Goal: Information Seeking & Learning: Learn about a topic

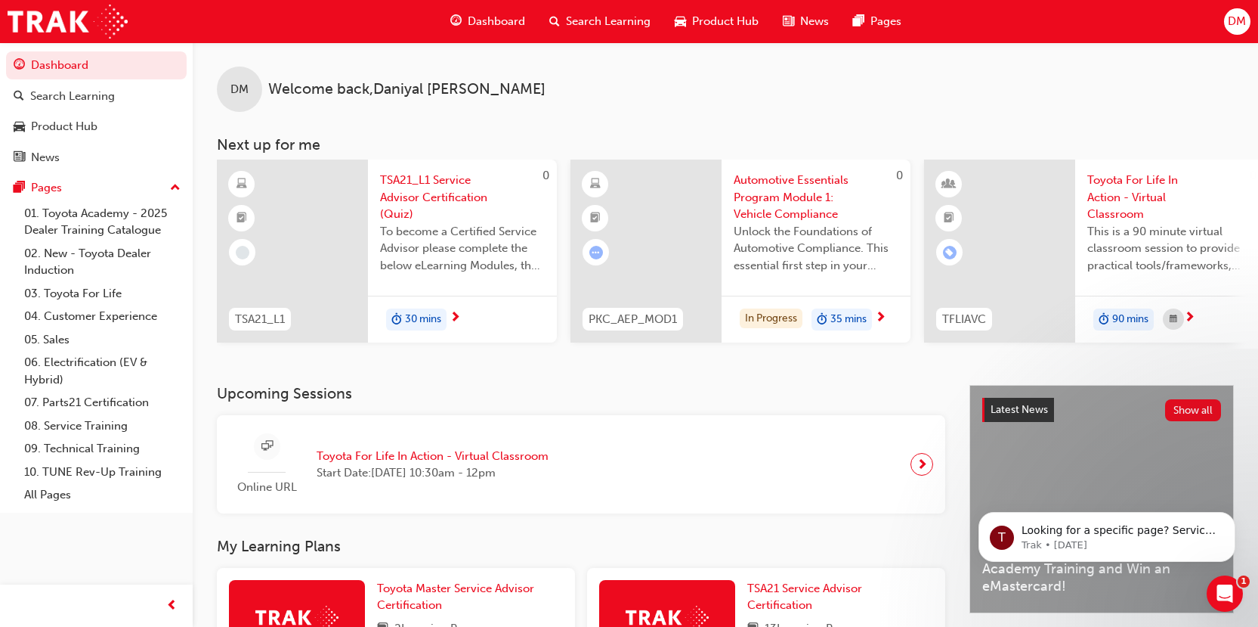
click at [815, 197] on span "Automotive Essentials Program Module 1: Vehicle Compliance" at bounding box center [816, 197] width 165 height 51
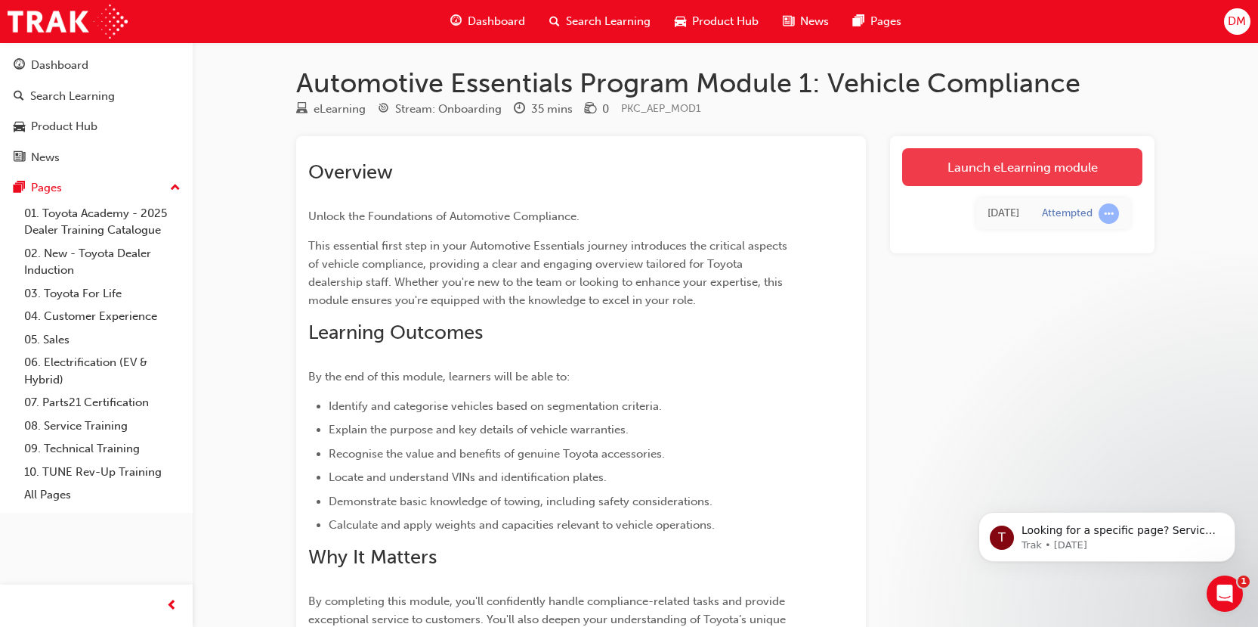
click at [1023, 169] on link "Launch eLearning module" at bounding box center [1022, 167] width 240 height 38
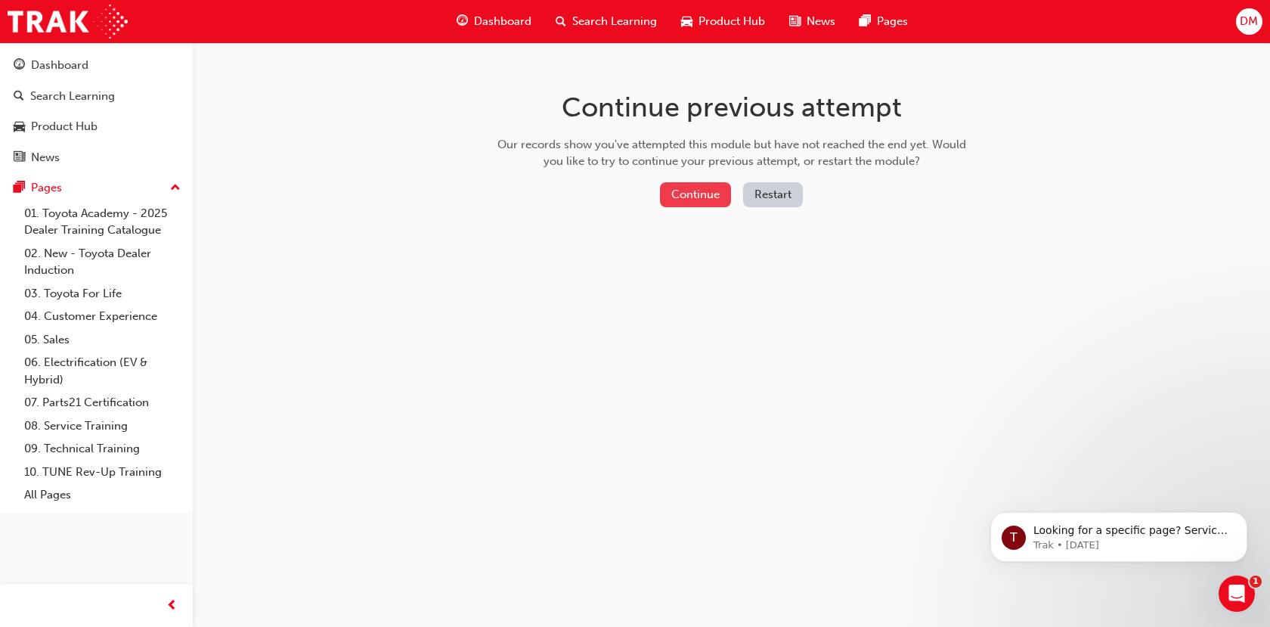
click at [670, 195] on button "Continue" at bounding box center [695, 194] width 71 height 25
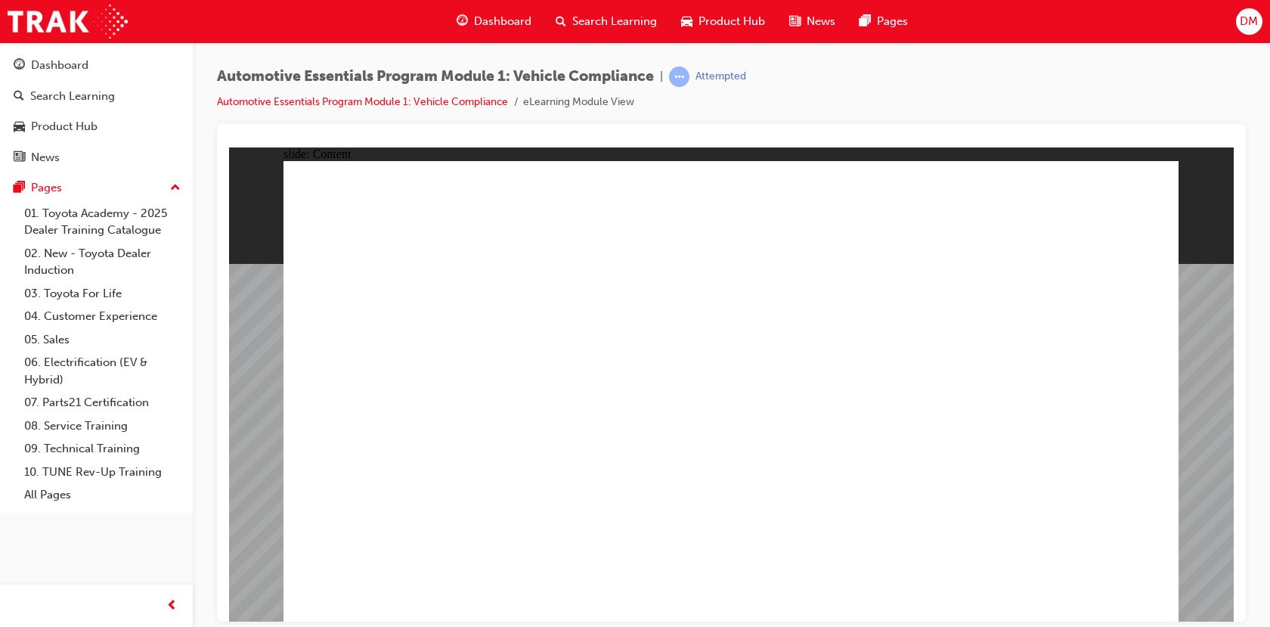
drag, startPoint x: 662, startPoint y: 250, endPoint x: 928, endPoint y: 234, distance: 266.5
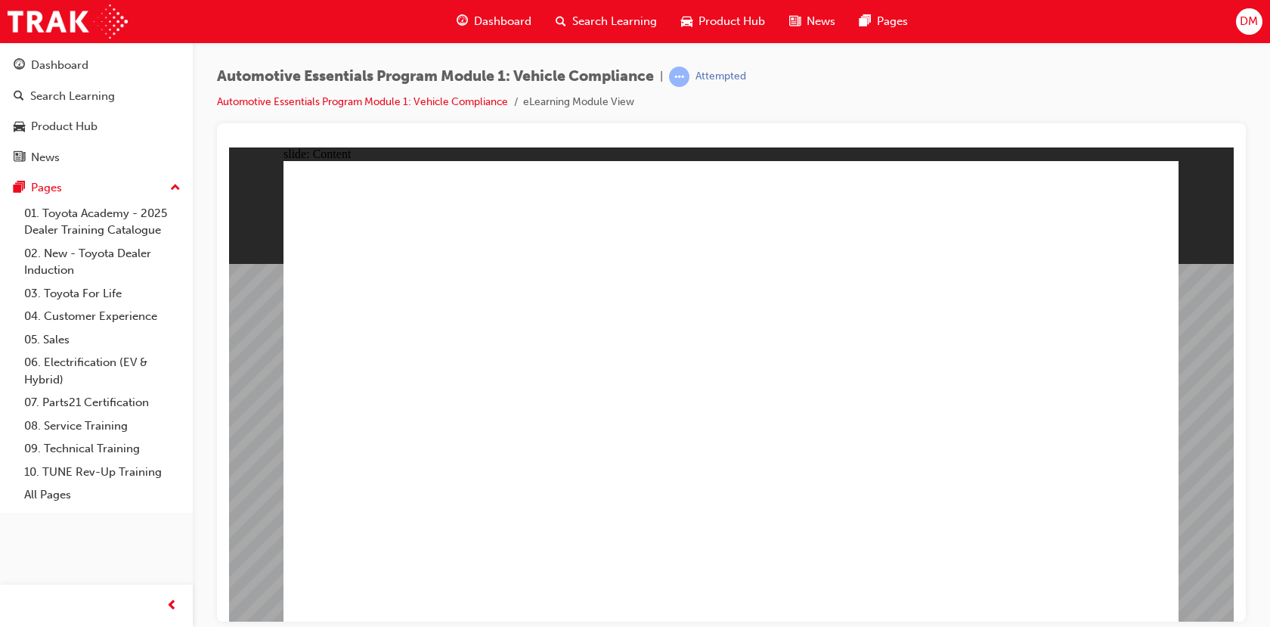
drag, startPoint x: 997, startPoint y: 300, endPoint x: 965, endPoint y: 292, distance: 32.6
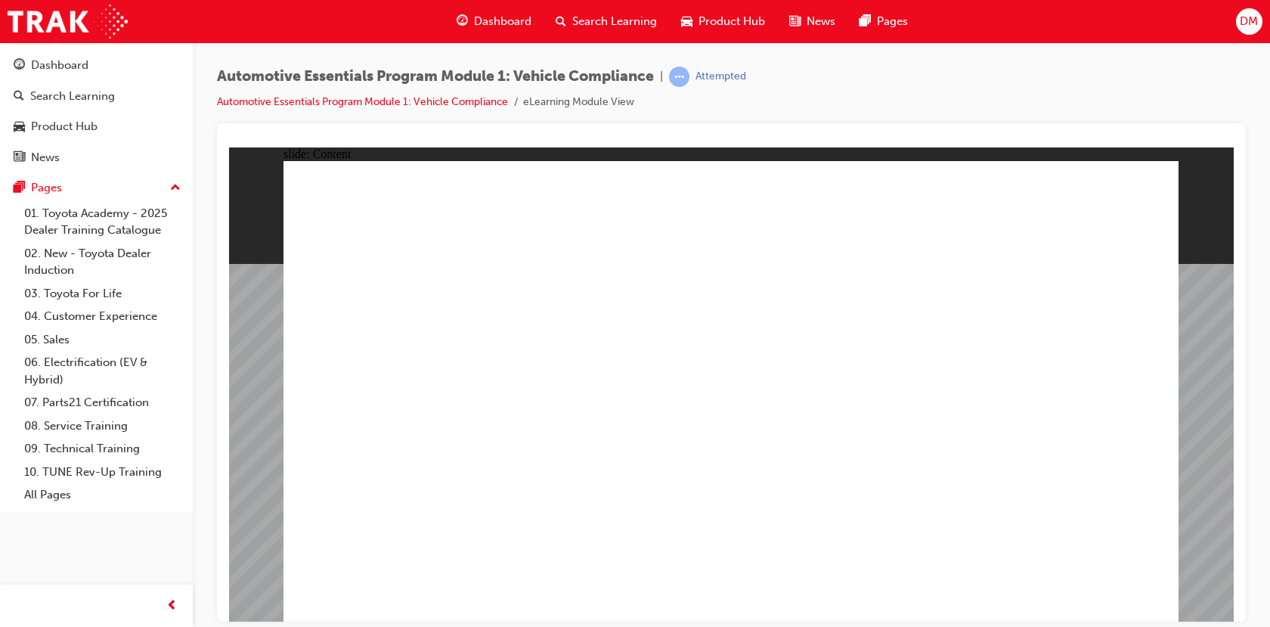
drag, startPoint x: 961, startPoint y: 277, endPoint x: 1115, endPoint y: 401, distance: 196.8
drag, startPoint x: 1140, startPoint y: 346, endPoint x: 1082, endPoint y: 453, distance: 121.4
